Goal: Task Accomplishment & Management: Use online tool/utility

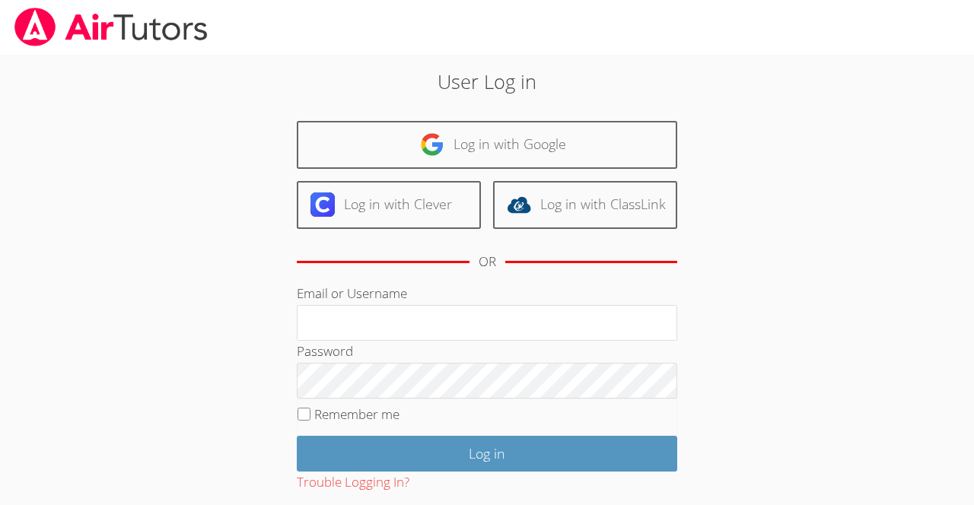
click at [306, 322] on input "Email or Username" at bounding box center [487, 323] width 380 height 37
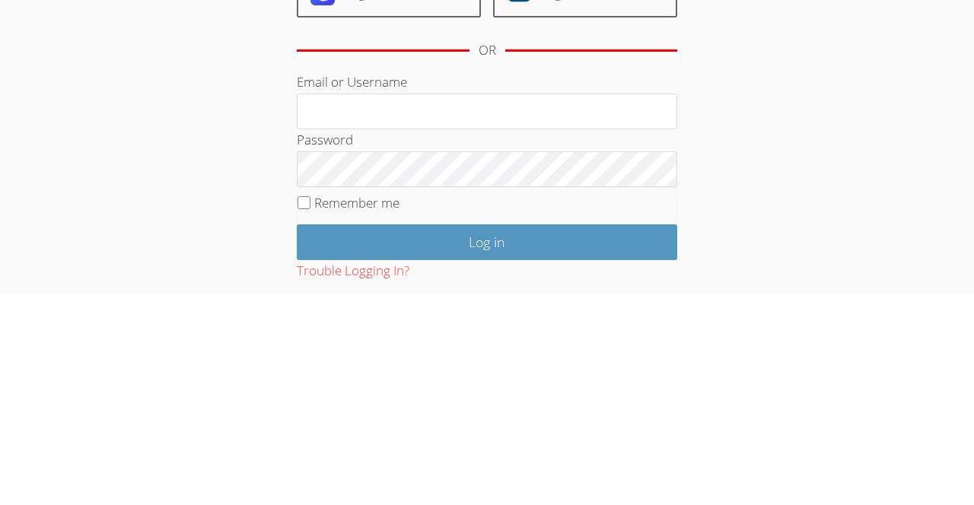
type input "[EMAIL_ADDRESS][DOMAIN_NAME]"
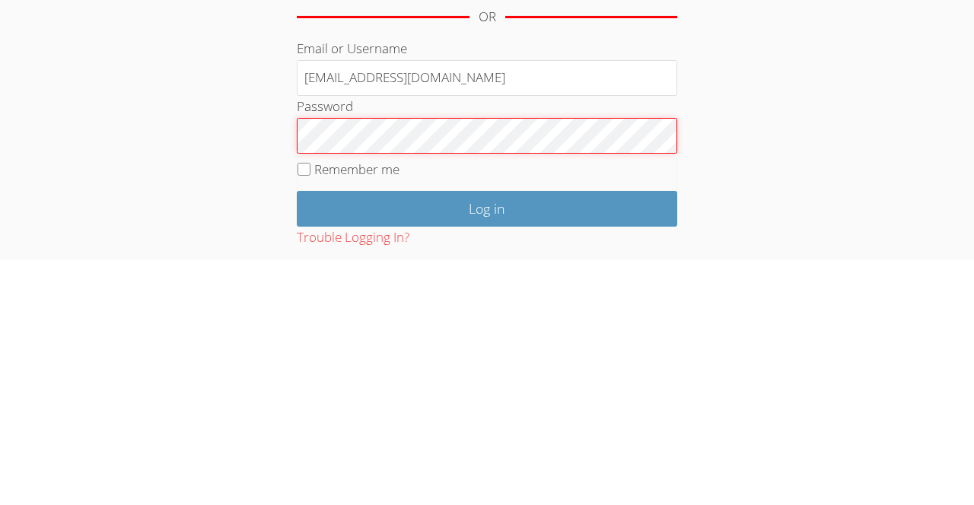
scroll to position [3, 0]
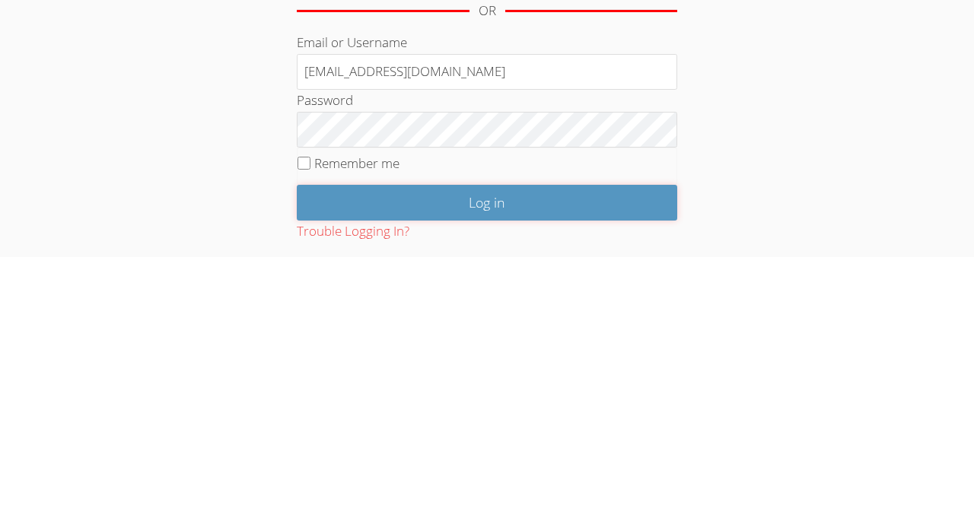
click at [476, 451] on input "Log in" at bounding box center [487, 451] width 380 height 36
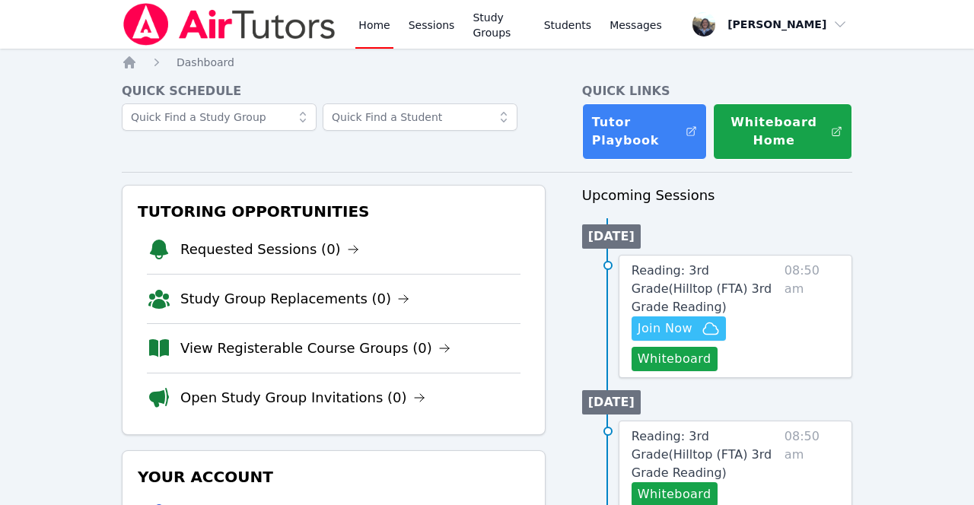
click at [663, 347] on button "Whiteboard" at bounding box center [674, 359] width 86 height 24
